Goal: Information Seeking & Learning: Learn about a topic

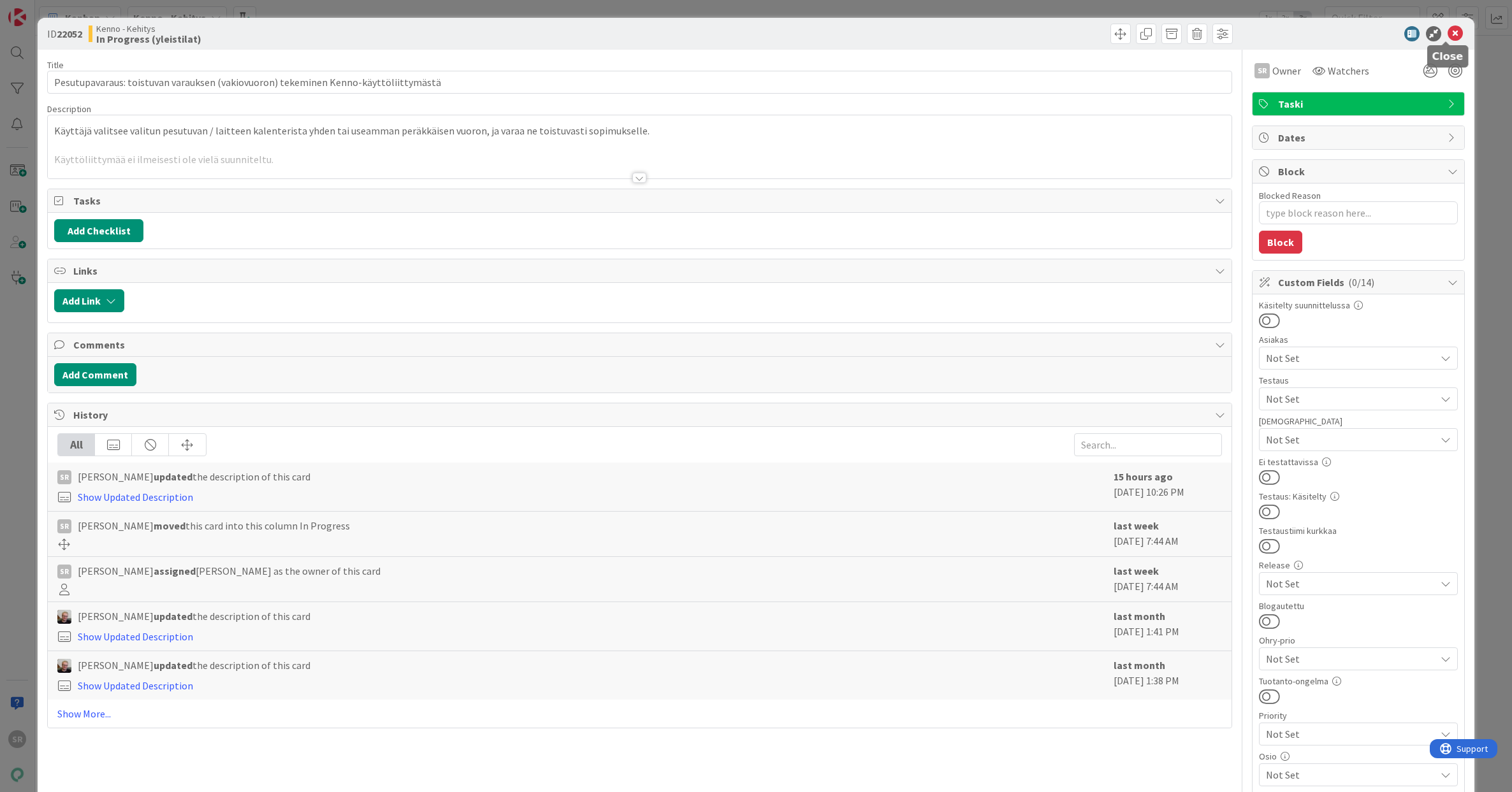
click at [1450, 37] on icon at bounding box center [1455, 34] width 16 height 16
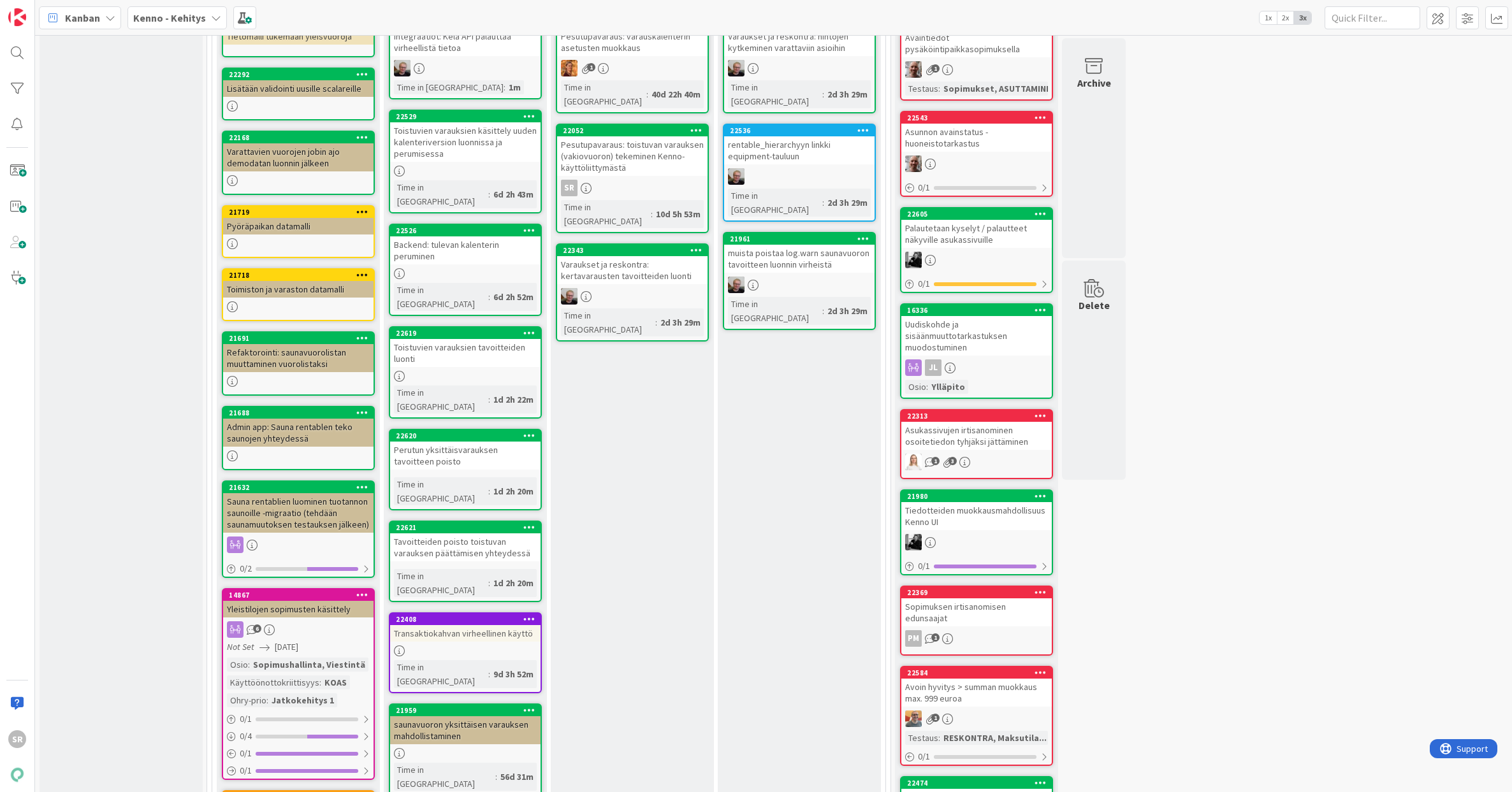
scroll to position [369, 0]
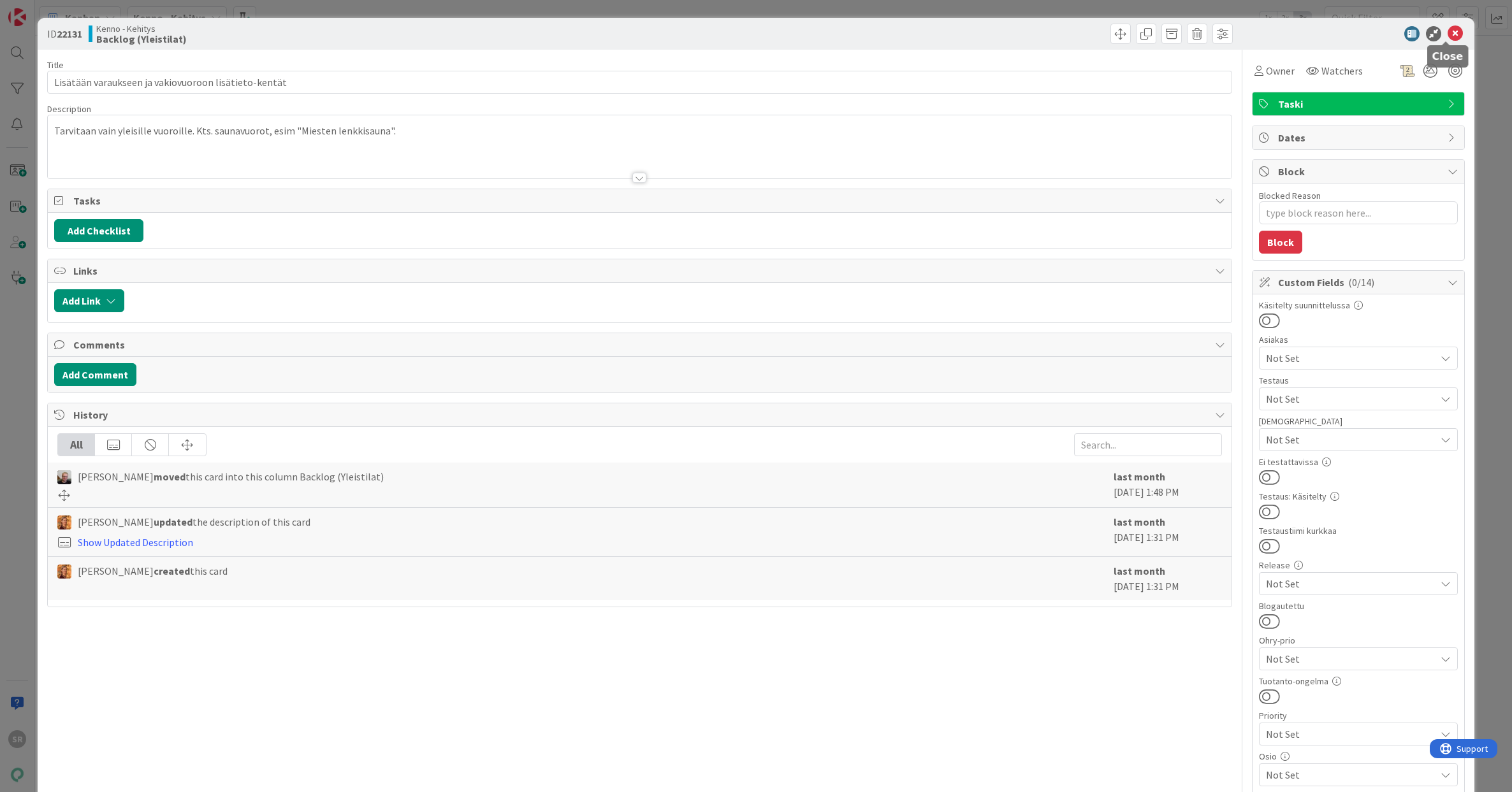
click at [1450, 34] on icon at bounding box center [1455, 34] width 16 height 16
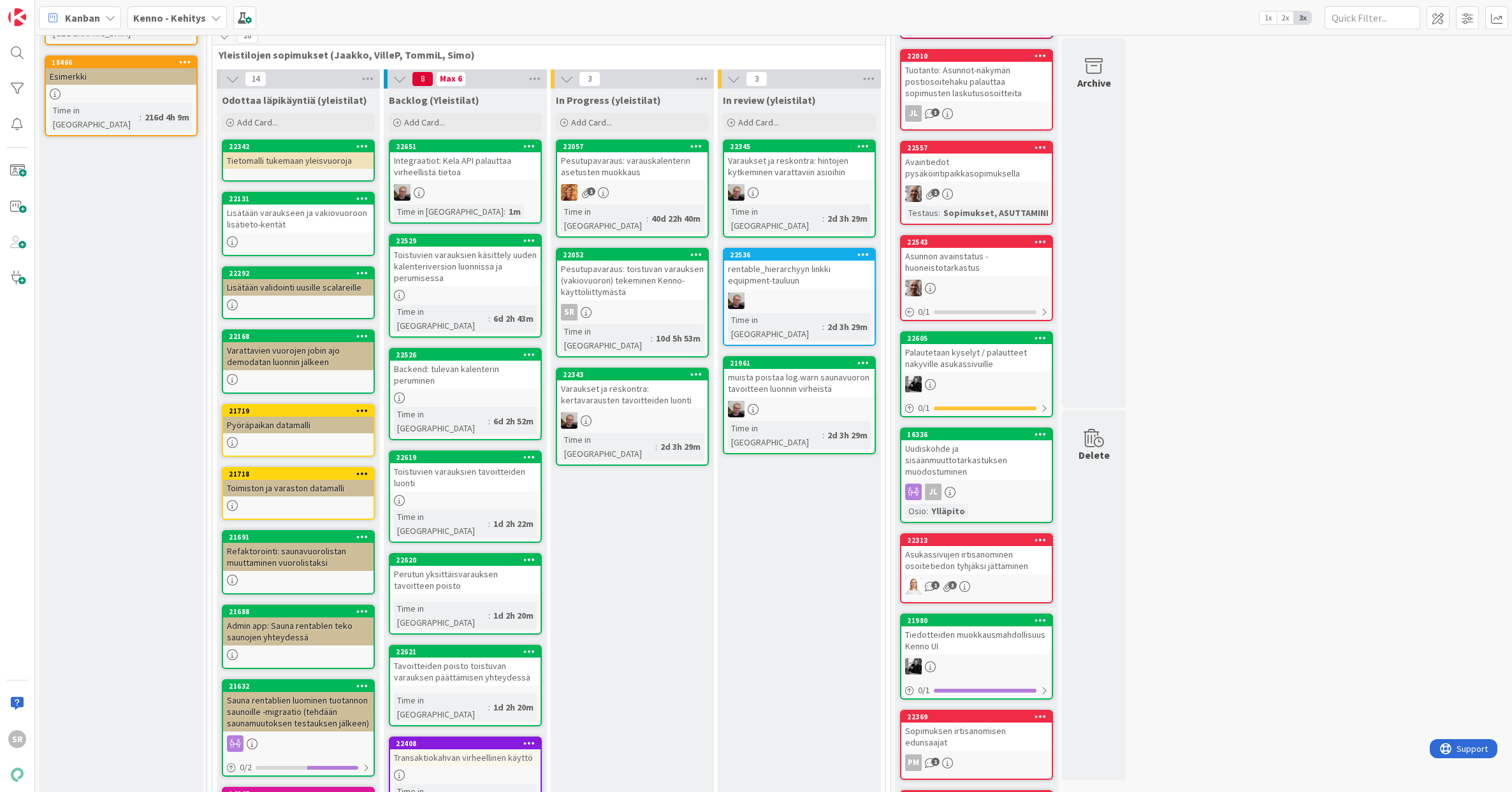
scroll to position [213, 0]
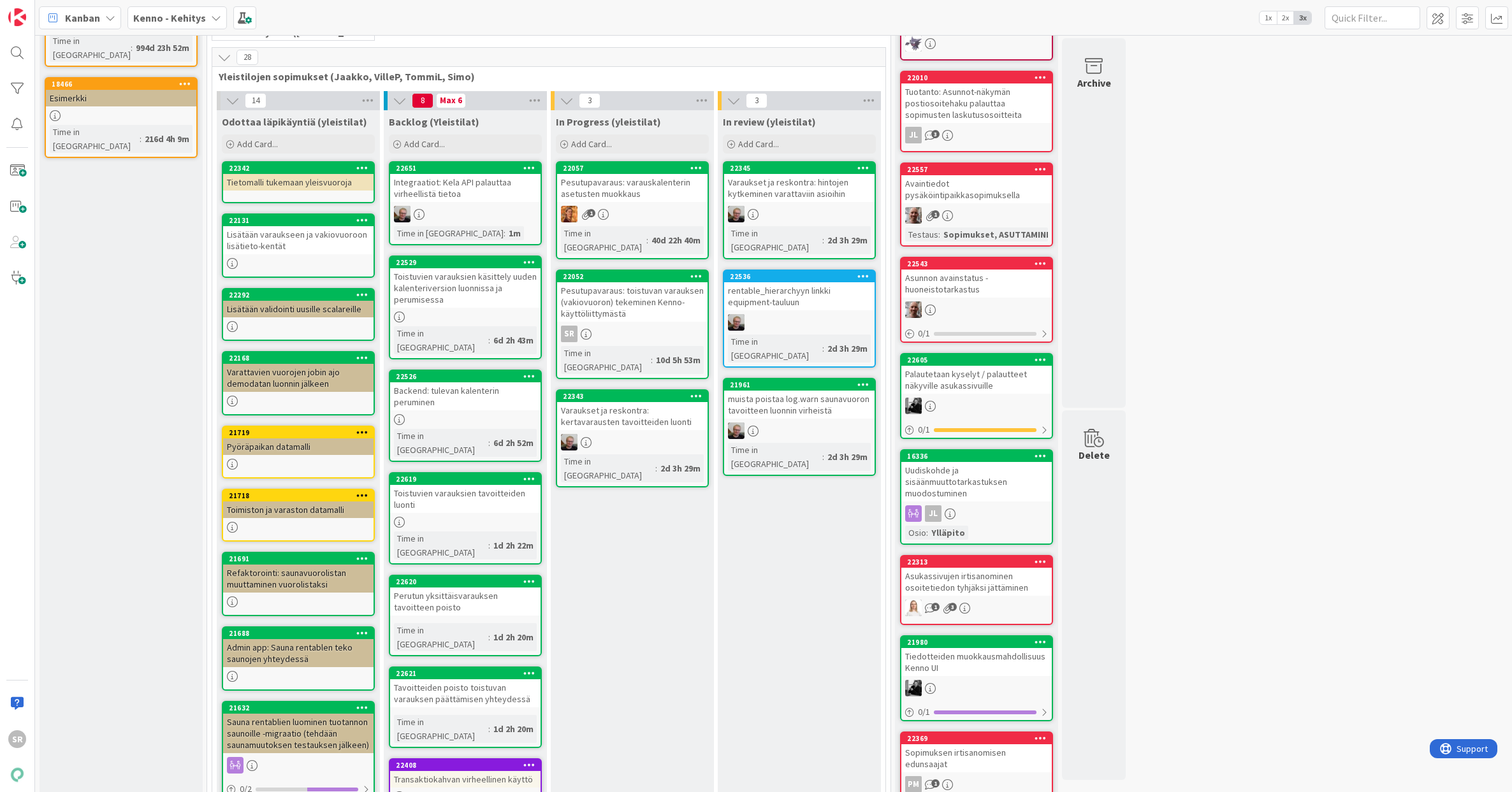
click at [793, 391] on div "muista poistaa log.warn saunavuoron tavoitteen luonnin virheistä" at bounding box center [799, 404] width 150 height 28
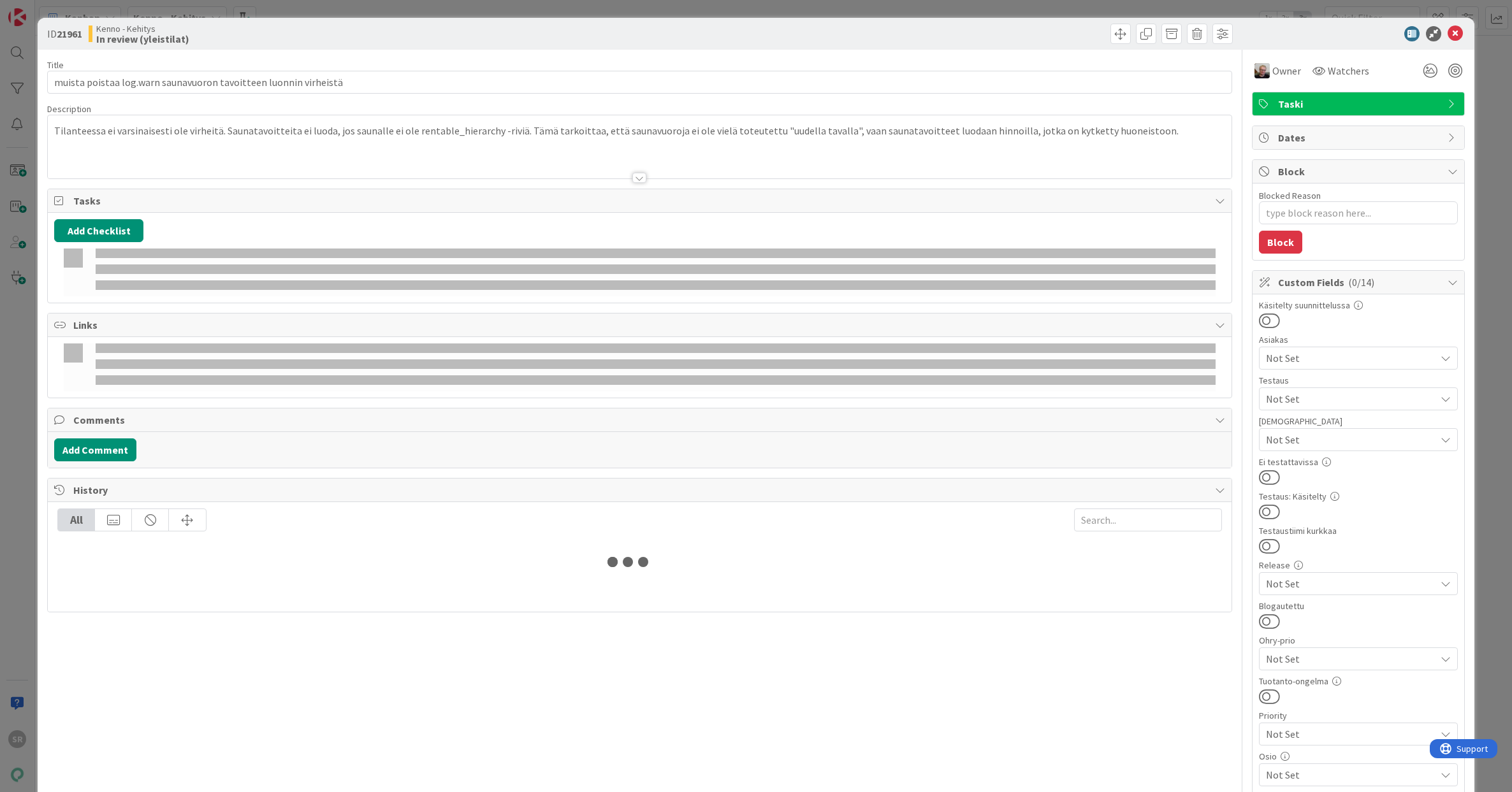
type textarea "x"
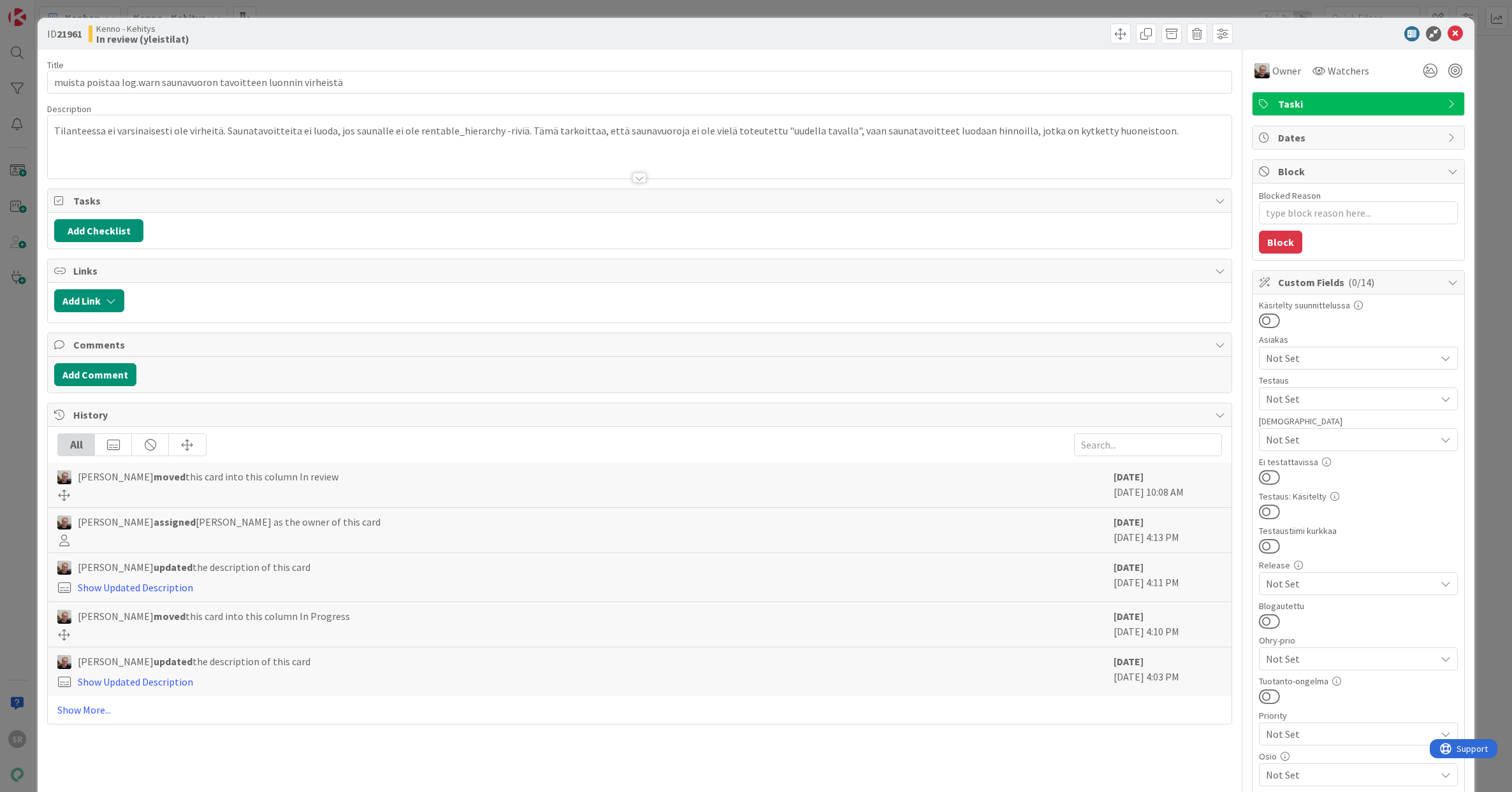
click at [636, 177] on div at bounding box center [639, 177] width 14 height 10
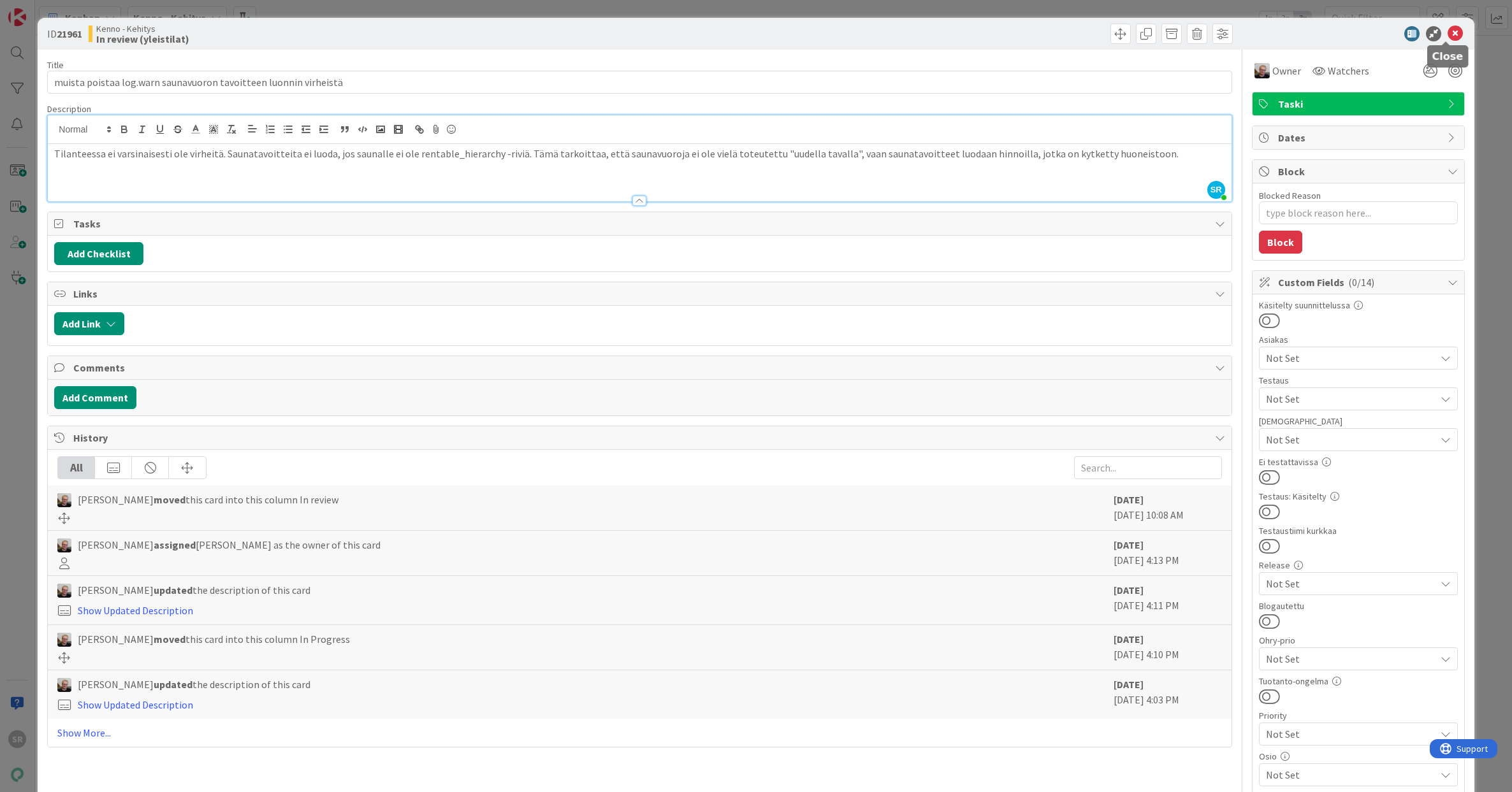
click at [1448, 29] on icon at bounding box center [1455, 34] width 16 height 16
